Goal: Obtain resource: Download file/media

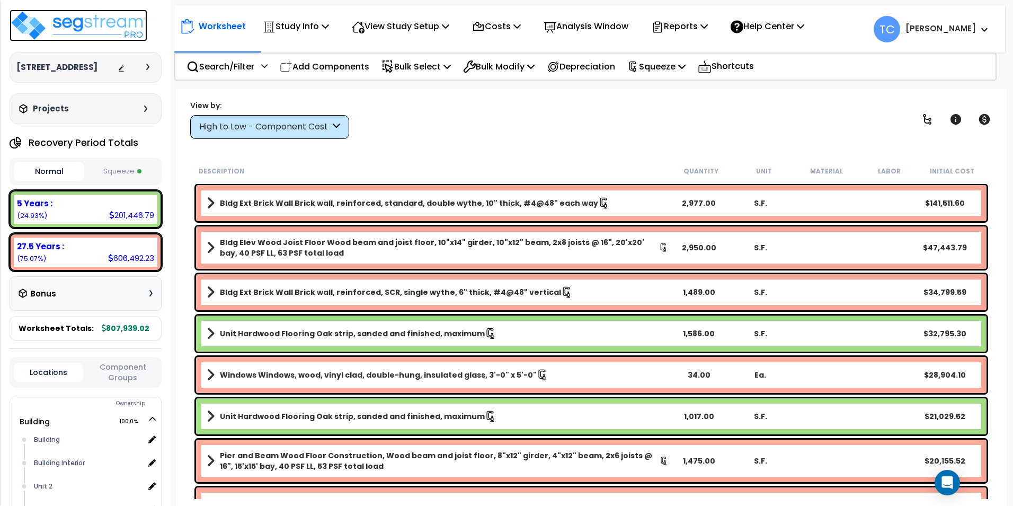
click at [94, 23] on img at bounding box center [79, 26] width 138 height 32
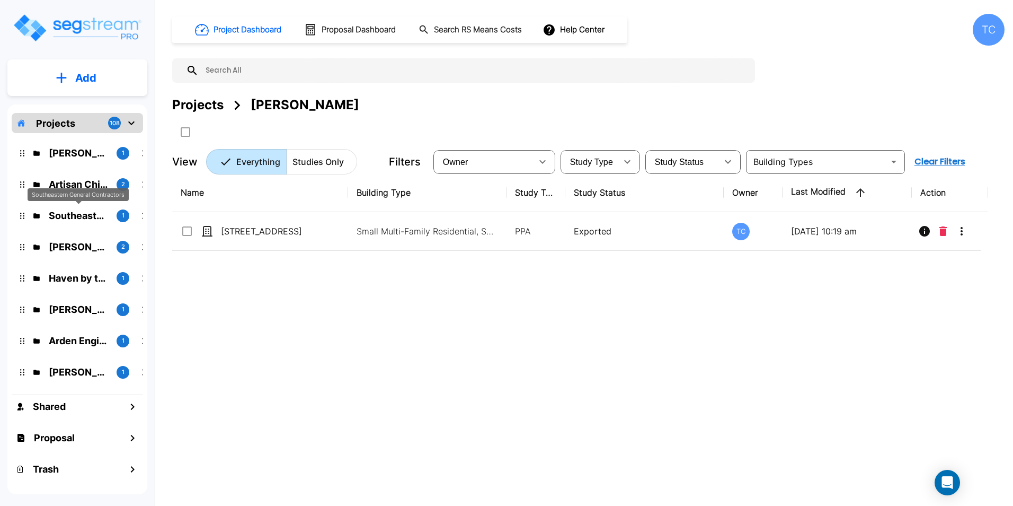
click at [73, 211] on p "Southeastern General Contractors" at bounding box center [78, 215] width 59 height 14
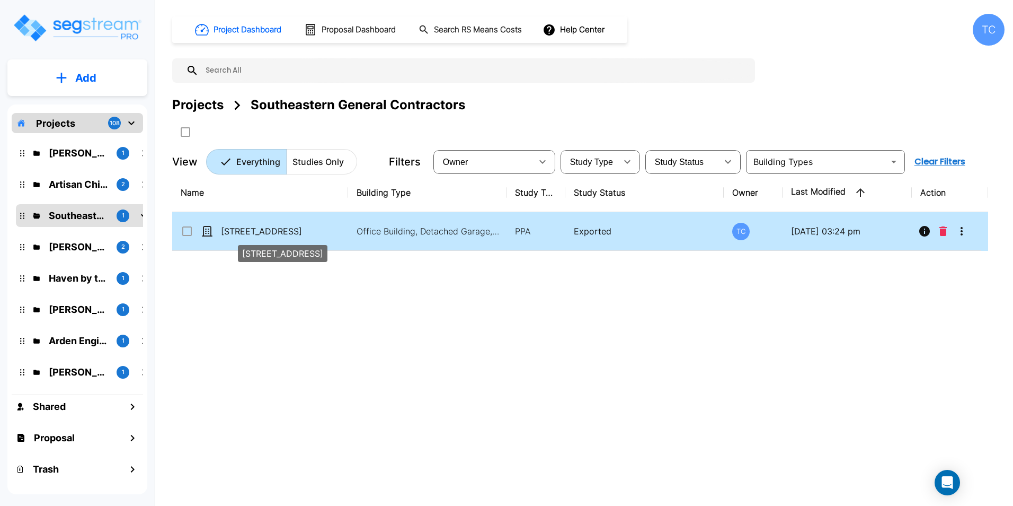
click at [262, 230] on p "3620 Legion Rd" at bounding box center [274, 231] width 106 height 13
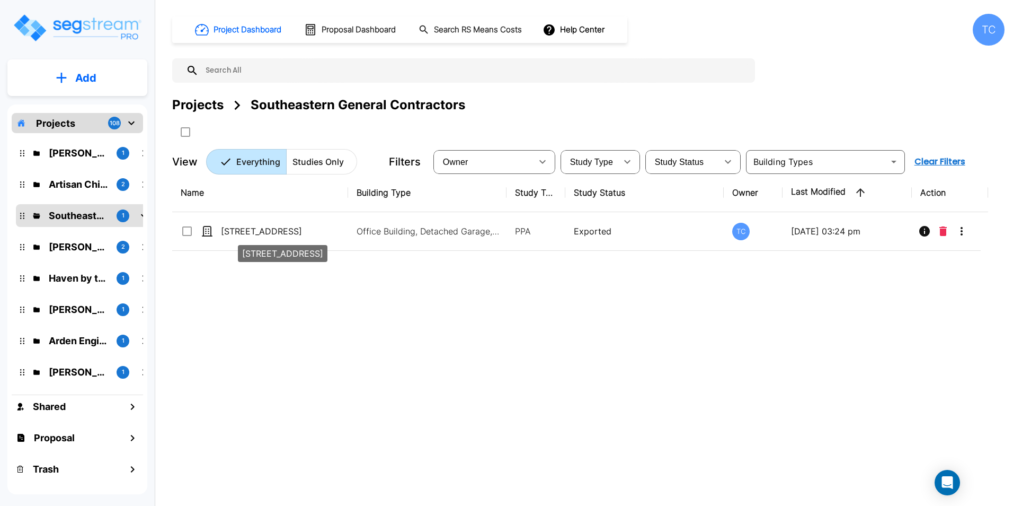
checkbox input "true"
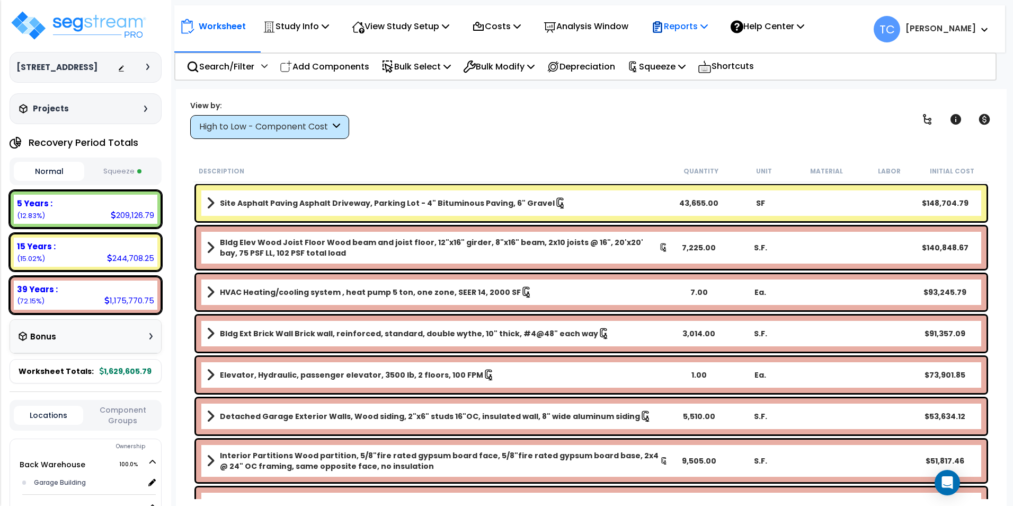
click at [700, 27] on p "Reports" at bounding box center [679, 26] width 57 height 14
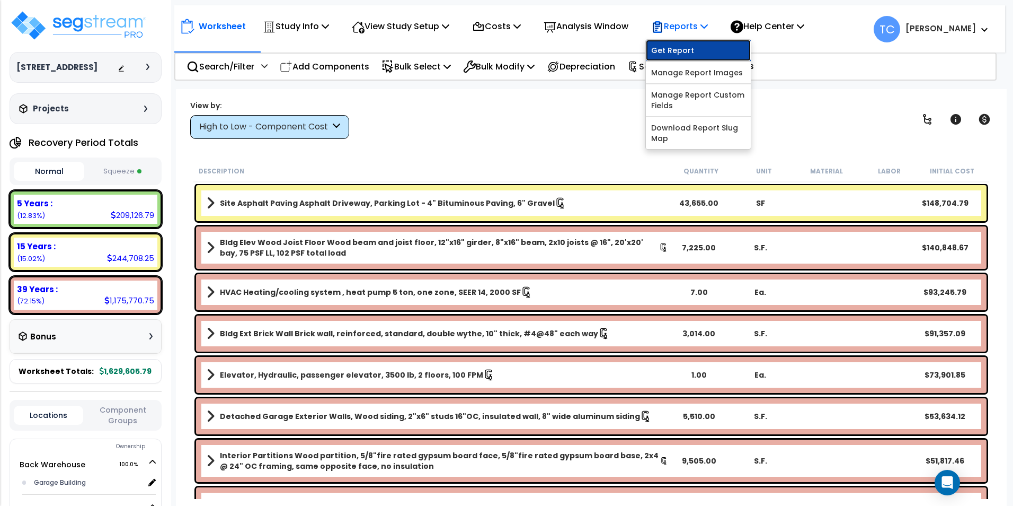
click at [686, 55] on link "Get Report" at bounding box center [698, 50] width 105 height 21
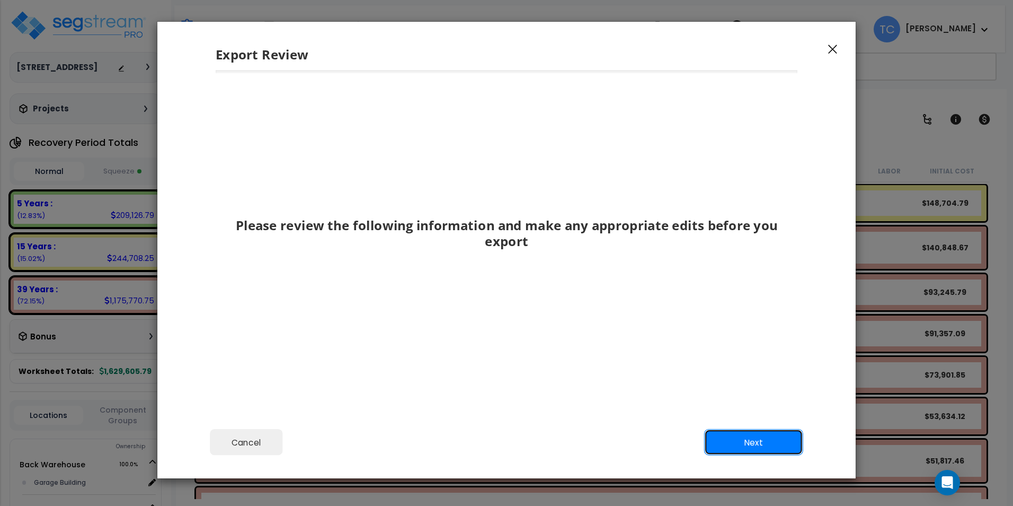
click at [762, 443] on button "Next" at bounding box center [753, 442] width 99 height 27
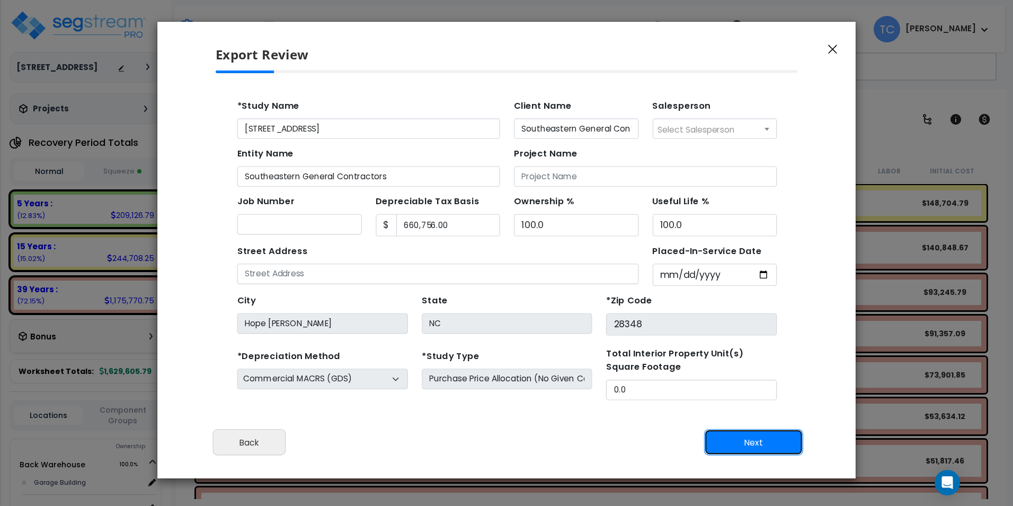
click at [762, 443] on button "Next" at bounding box center [753, 442] width 99 height 27
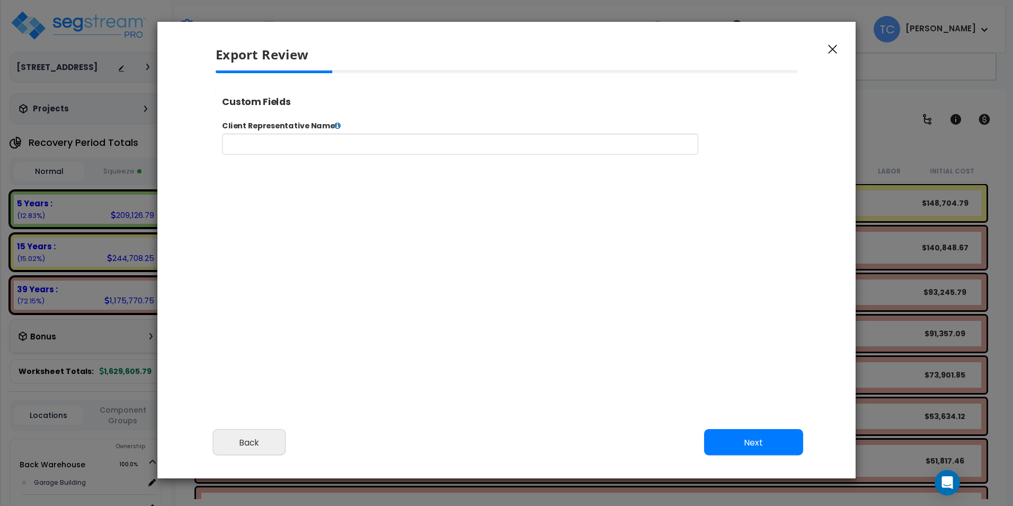
select select "2024"
click at [762, 443] on button "Next" at bounding box center [753, 442] width 99 height 27
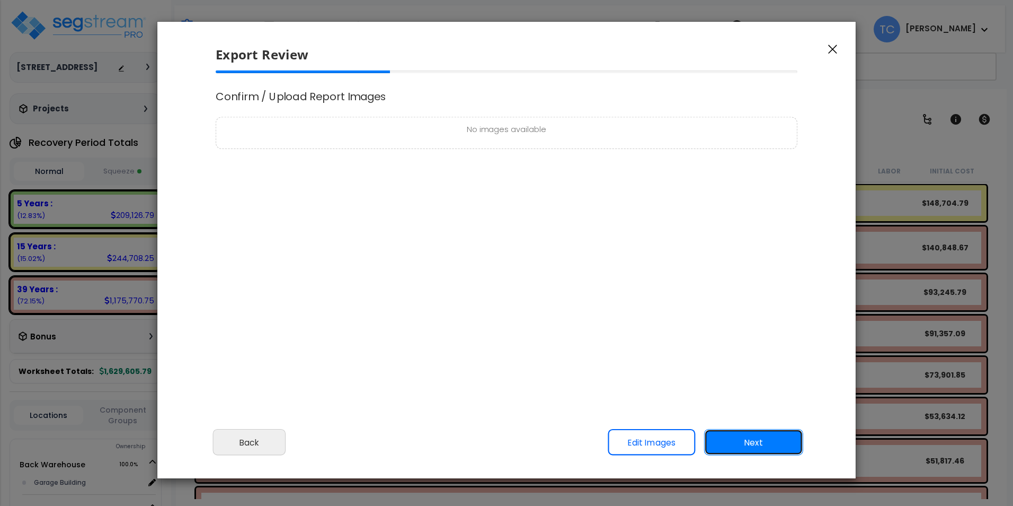
click at [762, 443] on button "Next" at bounding box center [753, 442] width 99 height 27
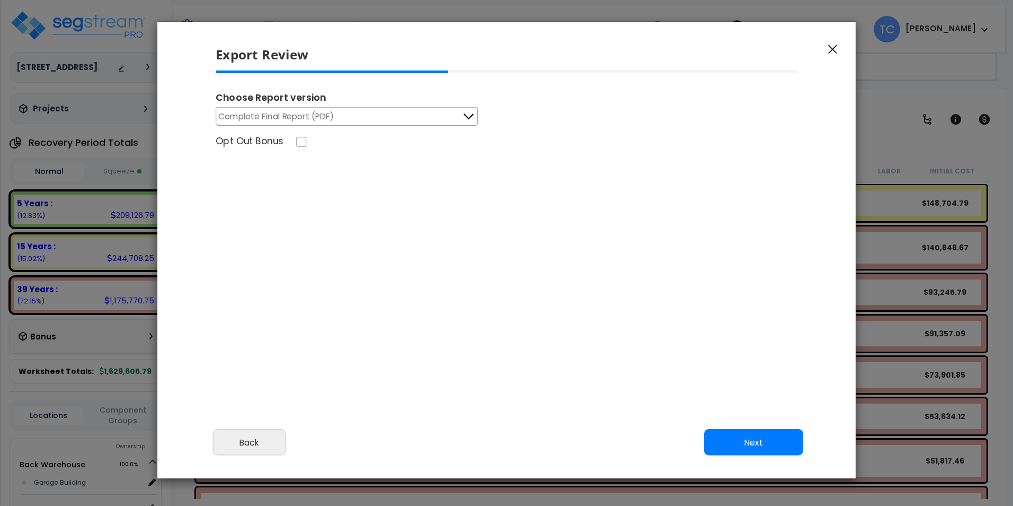
click at [457, 120] on button "Complete Final Report (PDF)" at bounding box center [347, 116] width 262 height 19
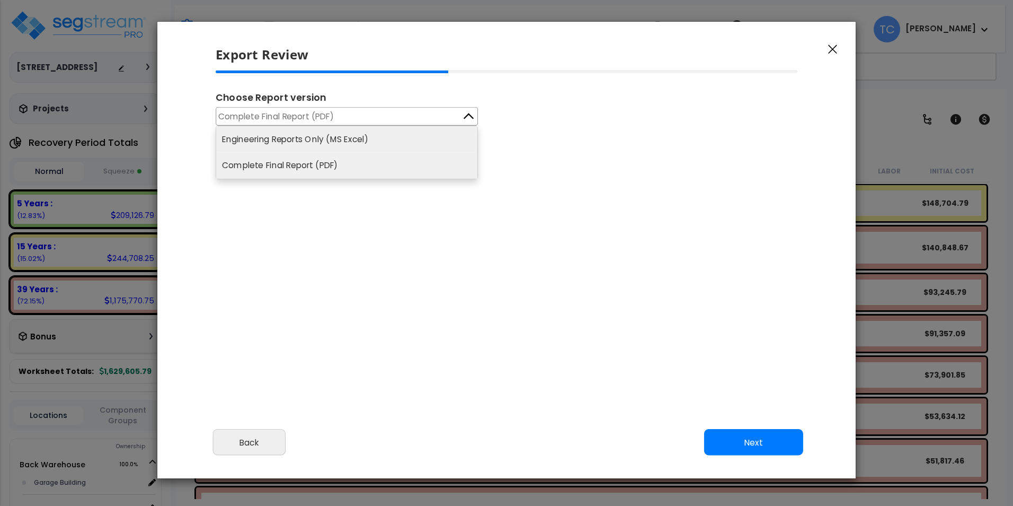
click at [355, 128] on li "Engineering Reports Only (MS Excel)" at bounding box center [346, 139] width 261 height 26
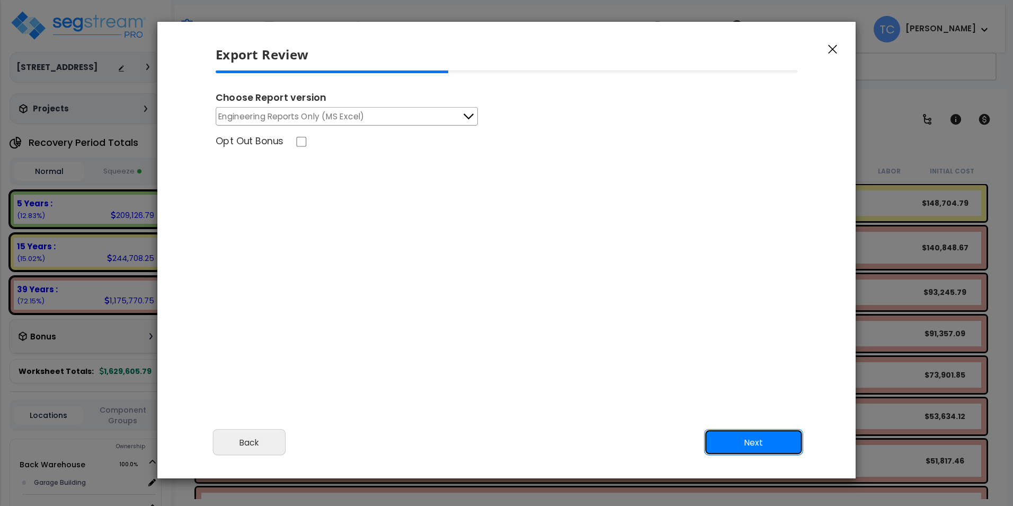
click at [789, 451] on button "Next" at bounding box center [753, 442] width 99 height 27
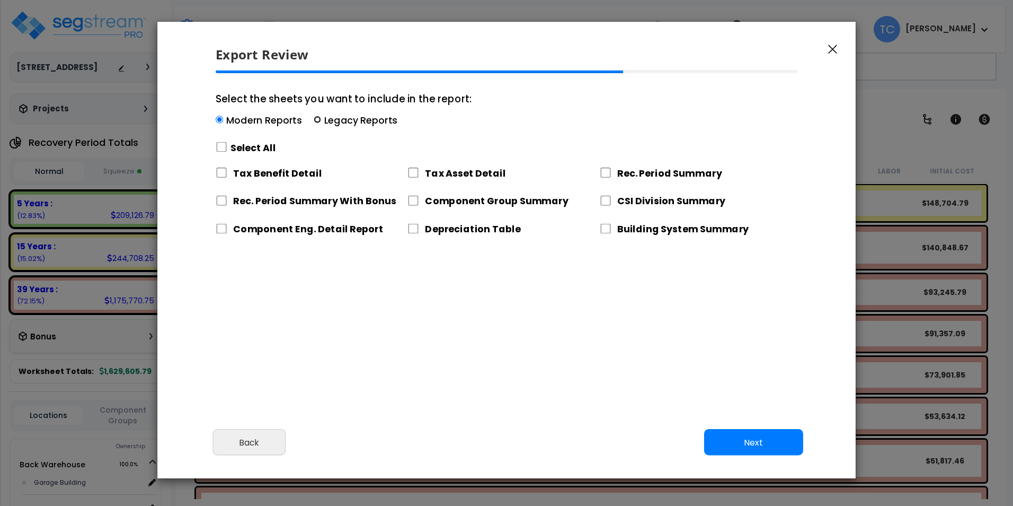
click at [316, 122] on input "Select the sheets you want to include in the report: Modern Reports Legacy Repo…" at bounding box center [317, 119] width 7 height 7
radio input "true"
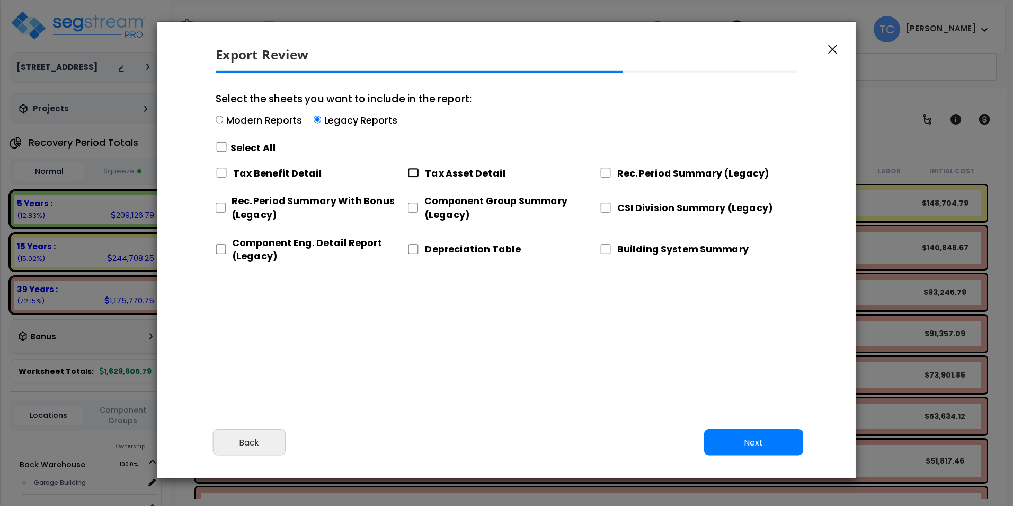
click at [410, 170] on input "Tax Asset Detail" at bounding box center [414, 172] width 12 height 10
checkbox input "true"
click at [609, 172] on input "Rec. Period Summary (Legacy)" at bounding box center [606, 172] width 12 height 10
checkbox input "true"
click at [413, 173] on input "Tax Asset Detail" at bounding box center [414, 172] width 12 height 10
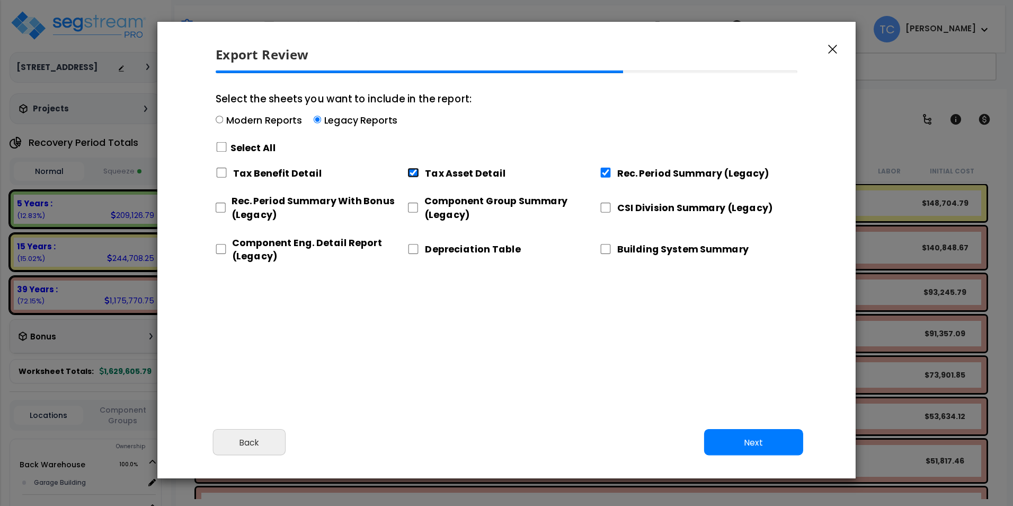
checkbox input "false"
click at [410, 208] on input "Component Group Summary (Legacy)" at bounding box center [413, 207] width 11 height 10
checkbox input "true"
click at [605, 207] on input "CSI Division Summary (Legacy)" at bounding box center [606, 207] width 12 height 10
checkbox input "true"
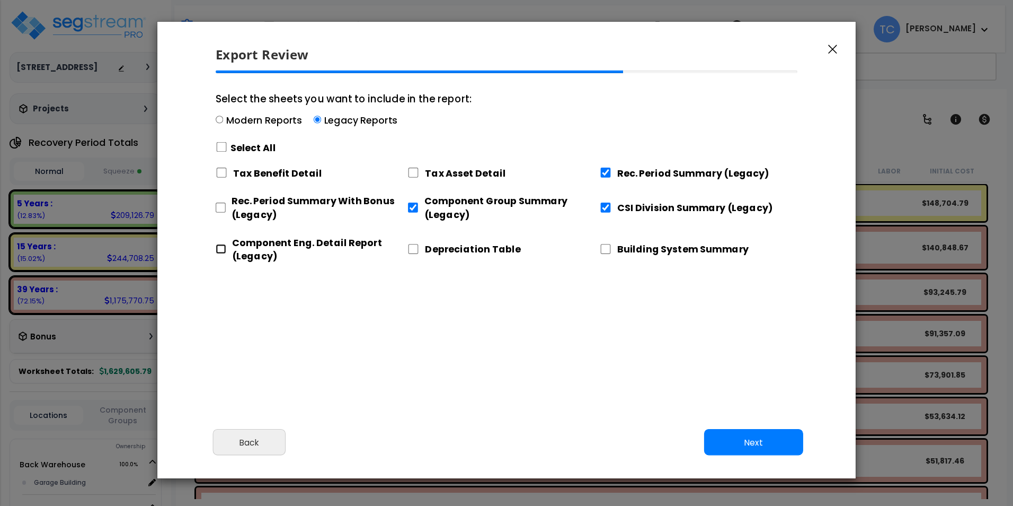
click at [220, 248] on input "Component Eng. Detail Report (Legacy)" at bounding box center [221, 249] width 11 height 10
checkbox input "true"
click at [756, 440] on button "Next" at bounding box center [753, 442] width 99 height 27
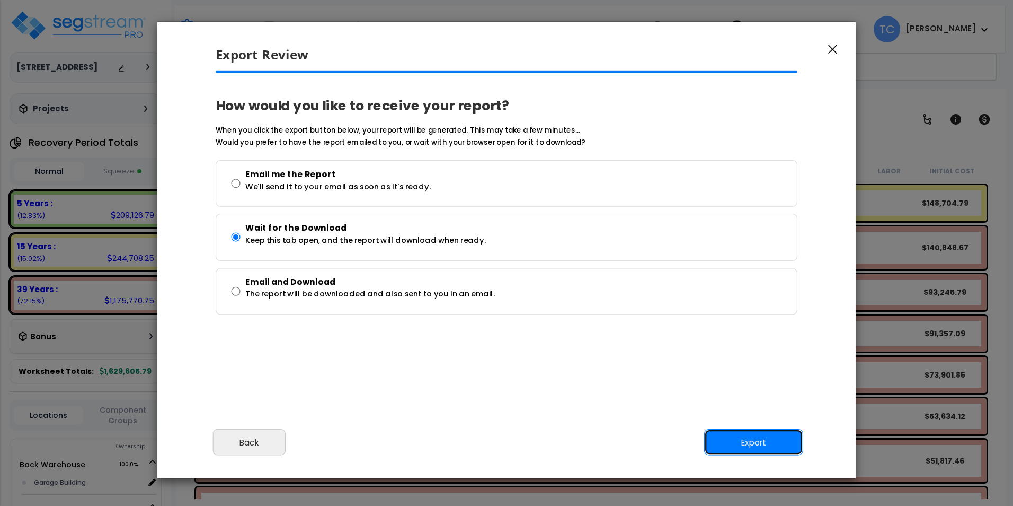
click at [756, 440] on button "Export" at bounding box center [753, 442] width 99 height 27
